Goal: Information Seeking & Learning: Learn about a topic

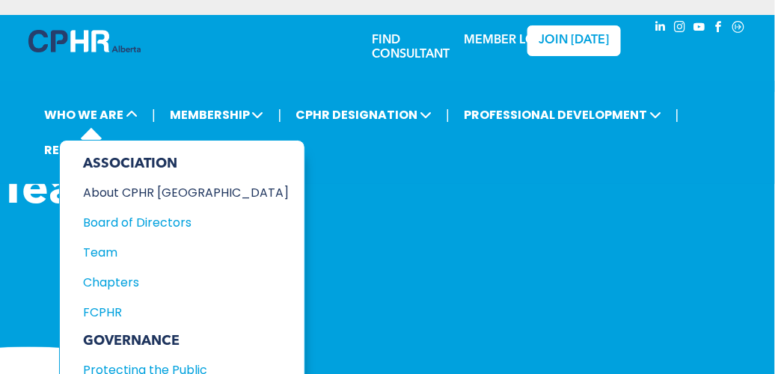
click at [114, 189] on div "About CPHR [GEOGRAPHIC_DATA]" at bounding box center [177, 192] width 186 height 19
